Goal: Task Accomplishment & Management: Complete application form

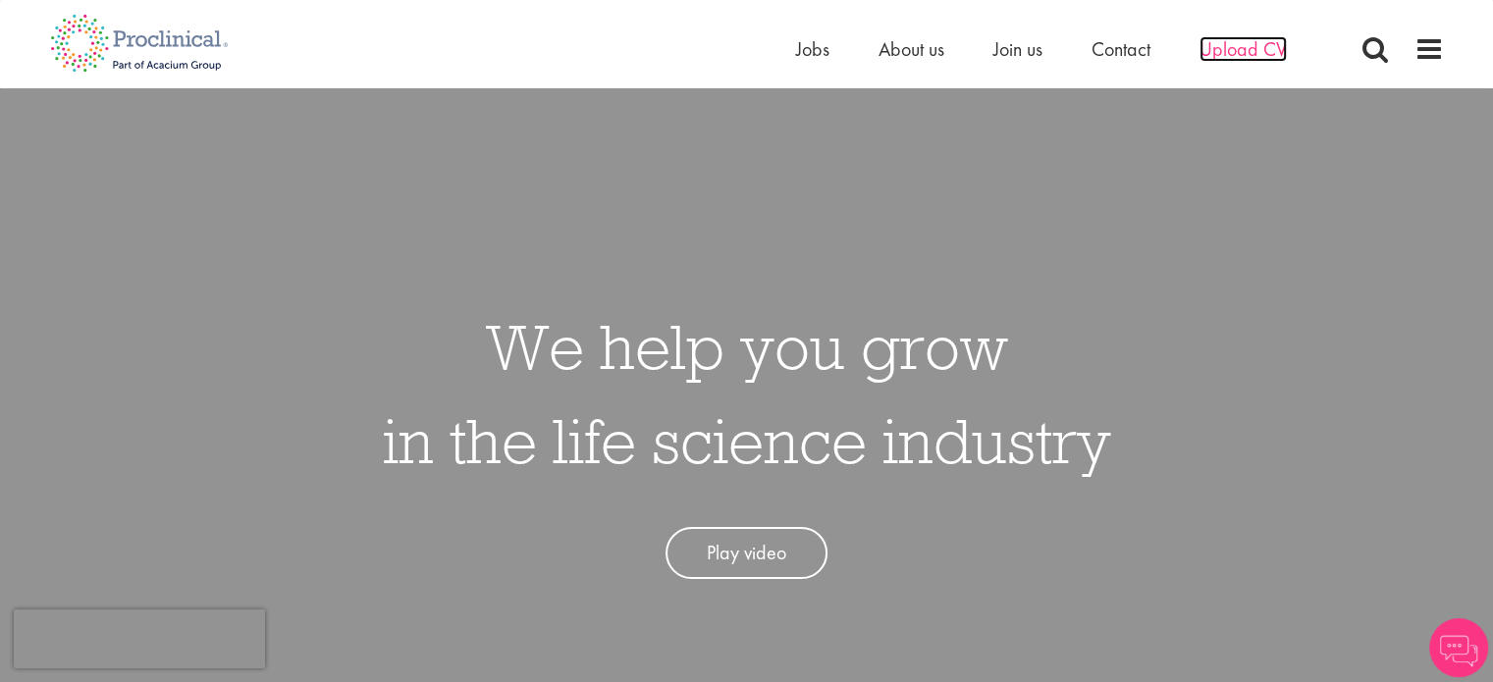
click at [1273, 60] on span "Upload CV" at bounding box center [1242, 49] width 87 height 26
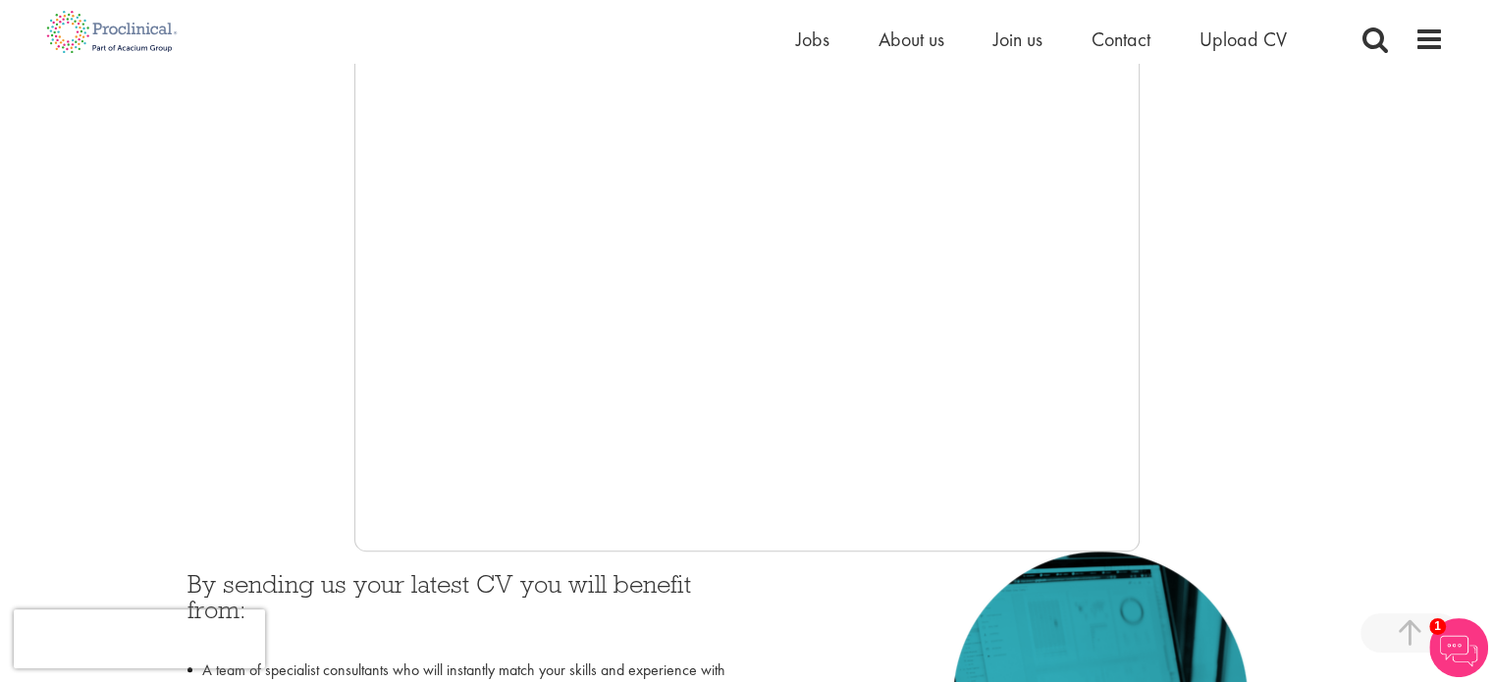
scroll to position [437, 0]
click at [1140, 441] on div at bounding box center [746, 260] width 1393 height 589
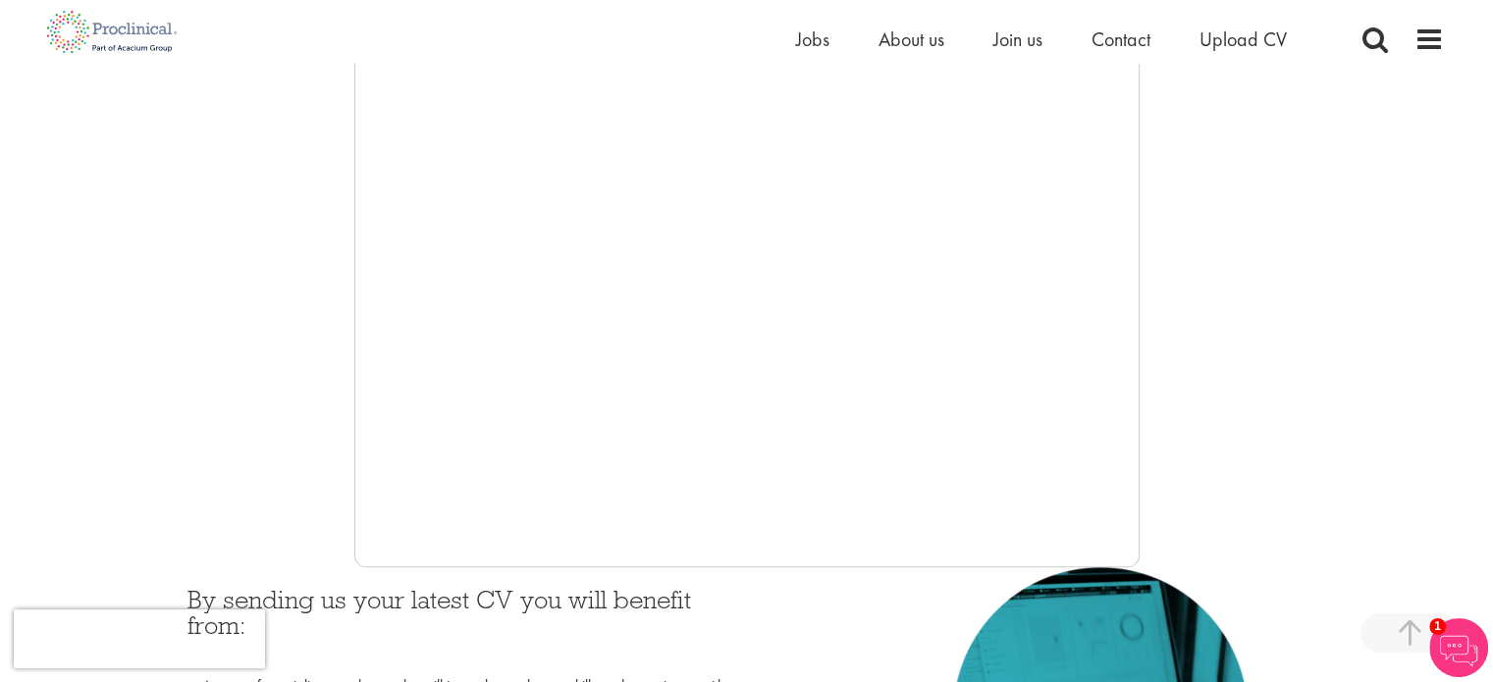
scroll to position [421, 0]
